Goal: Task Accomplishment & Management: Complete application form

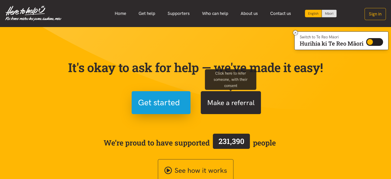
click at [219, 107] on button "Make a referral" at bounding box center [231, 102] width 60 height 23
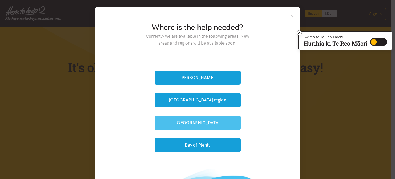
click at [200, 118] on button "[GEOGRAPHIC_DATA]" at bounding box center [197, 122] width 86 height 14
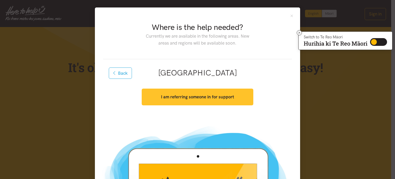
click at [199, 99] on strong "I am referring someone in for support" at bounding box center [197, 96] width 73 height 5
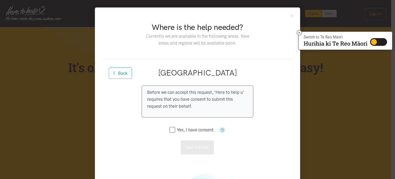
click at [172, 130] on input "Yes, I have consent." at bounding box center [191, 129] width 45 height 4
checkbox input "true"
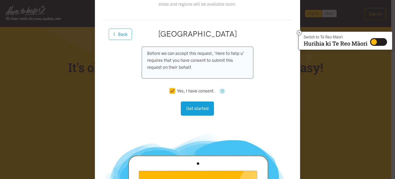
scroll to position [48, 0]
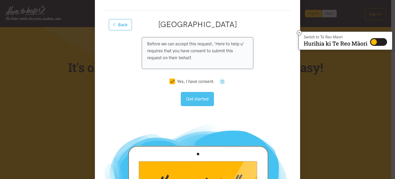
click at [195, 98] on button "Get started" at bounding box center [197, 99] width 33 height 14
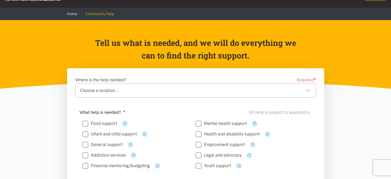
scroll to position [20, 0]
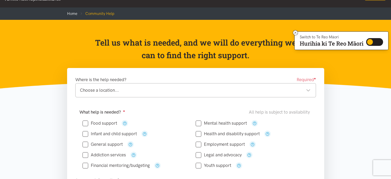
click at [85, 121] on input "Food support" at bounding box center [99, 123] width 35 height 4
checkbox input "true"
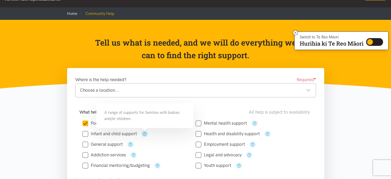
click at [145, 133] on icon "button" at bounding box center [145, 134] width 4 height 4
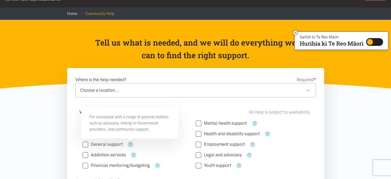
click at [128, 144] on icon "button" at bounding box center [130, 144] width 4 height 4
click at [308, 89] on div "Choose a location..." at bounding box center [195, 90] width 230 height 7
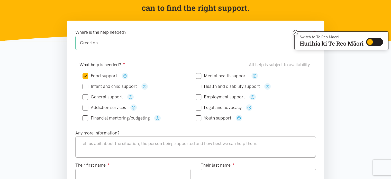
scroll to position [67, 0]
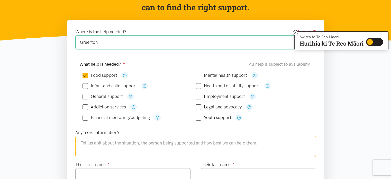
click at [107, 143] on textarea at bounding box center [195, 146] width 240 height 21
click at [144, 142] on textarea "Jazmine is a busy fulltime mama, who also has a 3wk old baby" at bounding box center [195, 146] width 240 height 21
click at [201, 142] on textarea "Jazmine is a busy fulltime mama of 4 plus 2 step children, who also has a 3wk o…" at bounding box center [195, 146] width 240 height 21
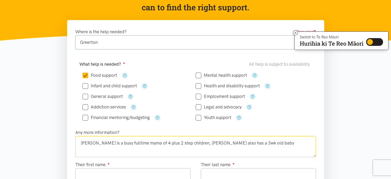
click at [249, 142] on textarea "Jazmine is a busy fulltime mama of 4 plus 2 step children, Jaz also has a 3wk o…" at bounding box center [195, 146] width 240 height 21
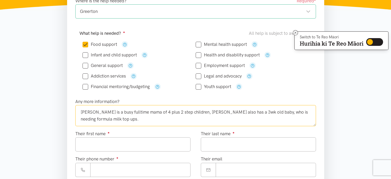
scroll to position [120, 0]
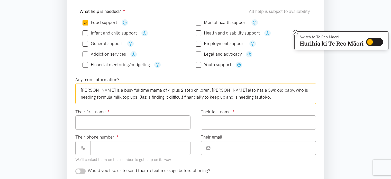
type textarea "Jazmine is a busy fulltime mama of 4 plus 2 step children, Jaz also has a 3wk o…"
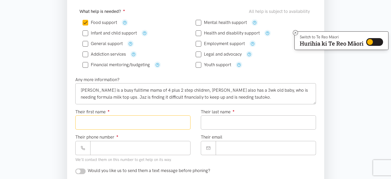
click at [92, 120] on input "Their first name ●" at bounding box center [132, 122] width 115 height 14
type input "*******"
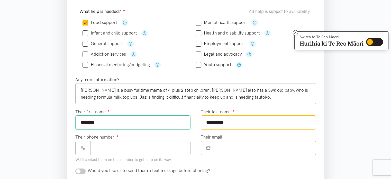
click at [214, 122] on input "**********" at bounding box center [258, 122] width 115 height 14
click at [0, 46] on section "Where is the help needed? Required ● Greerton Greerton Tauranga locations Choos…" at bounding box center [195, 159] width 391 height 385
click at [212, 121] on input "**********" at bounding box center [258, 122] width 115 height 14
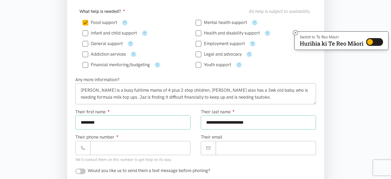
drag, startPoint x: 238, startPoint y: 121, endPoint x: 214, endPoint y: 123, distance: 24.0
click at [214, 123] on input "**********" at bounding box center [258, 122] width 115 height 14
type input "**********"
click at [129, 143] on input "Their phone number ●" at bounding box center [140, 148] width 100 height 14
paste input "**********"
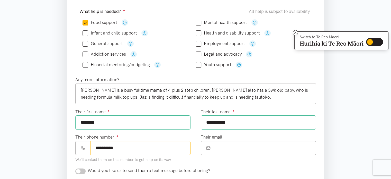
type input "**********"
click at [224, 145] on input "Their email" at bounding box center [266, 148] width 100 height 14
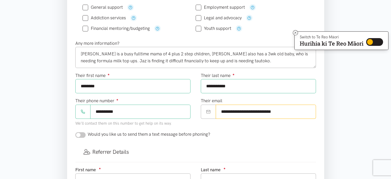
scroll to position [157, 0]
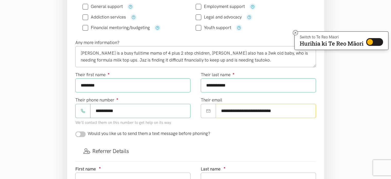
type input "**********"
click at [83, 133] on input "checkbox" at bounding box center [80, 134] width 10 height 6
checkbox input "true"
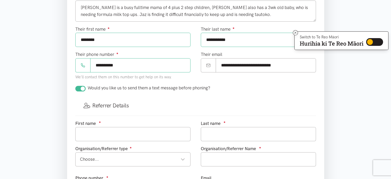
scroll to position [202, 0]
click at [89, 132] on input "text" at bounding box center [132, 134] width 115 height 14
type input "Rebecca"
click at [184, 158] on div "Choose..." at bounding box center [132, 158] width 105 height 7
type input "Amai"
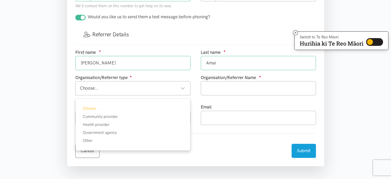
scroll to position [280, 0]
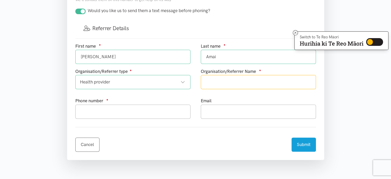
click at [226, 79] on input "text" at bounding box center [258, 82] width 115 height 14
type input "Tapuhi Ahi Ka Midwifery Services"
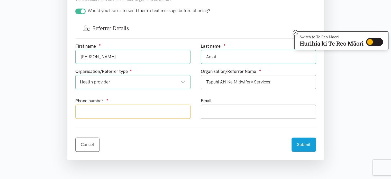
click at [149, 111] on input "text" at bounding box center [132, 111] width 115 height 14
type input "02102322989"
click at [216, 111] on input "text" at bounding box center [258, 111] width 115 height 14
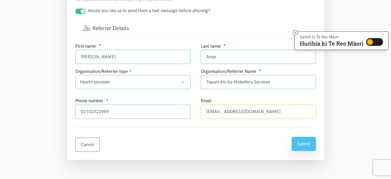
type input "bex@tapuhi.co.nz"
click at [306, 142] on button "Submit" at bounding box center [303, 143] width 24 height 14
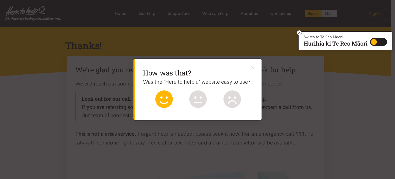
click at [170, 96] on icon at bounding box center [163, 98] width 17 height 17
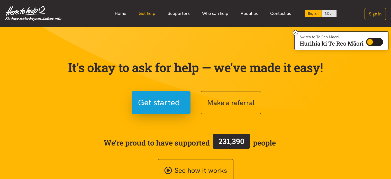
click at [148, 13] on link "Get help" at bounding box center [146, 13] width 29 height 11
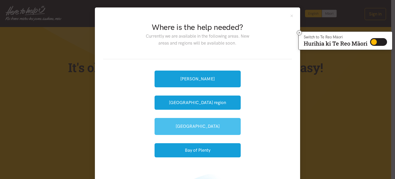
click at [196, 126] on link "[GEOGRAPHIC_DATA]" at bounding box center [197, 126] width 86 height 17
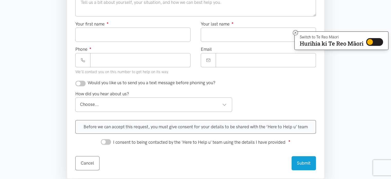
scroll to position [208, 0]
